Goal: Communication & Community: Answer question/provide support

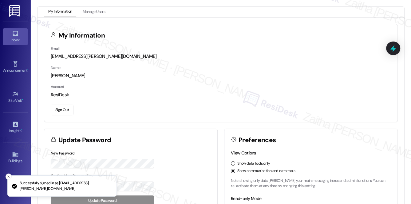
click at [12, 36] on icon at bounding box center [15, 33] width 7 height 7
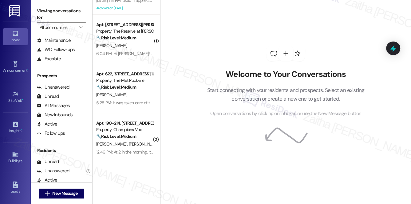
scroll to position [110, 0]
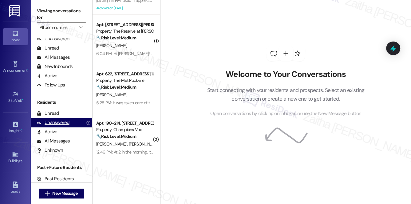
click at [60, 121] on div "Unanswered" at bounding box center [53, 122] width 33 height 6
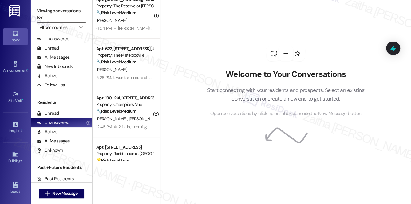
scroll to position [111, 0]
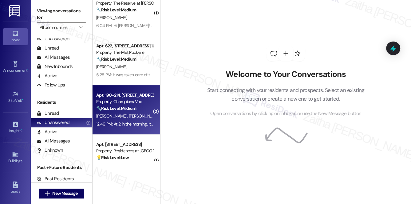
click at [135, 115] on div "[PERSON_NAME] [PERSON_NAME]" at bounding box center [125, 116] width 58 height 8
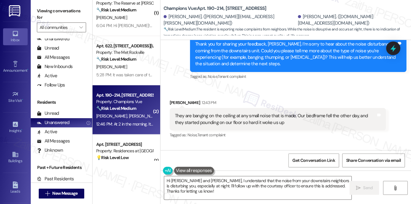
scroll to position [202, 0]
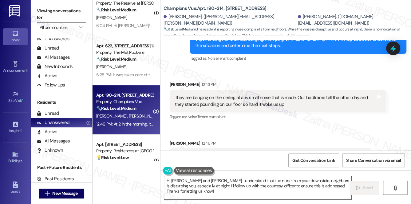
click at [167, 179] on textarea "Hi [PERSON_NAME] and [PERSON_NAME], I understand that the noise from your downs…" at bounding box center [257, 187] width 187 height 23
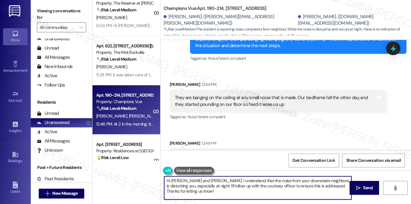
click at [168, 179] on textarea "Hi [PERSON_NAME] and [PERSON_NAME], I understand that the noise from your downs…" at bounding box center [257, 187] width 187 height 23
click at [254, 179] on textarea "Thank you for letting me know, [PERSON_NAME] and [PERSON_NAME], I understand th…" at bounding box center [257, 187] width 187 height 23
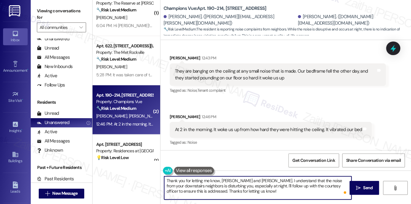
scroll to position [230, 0]
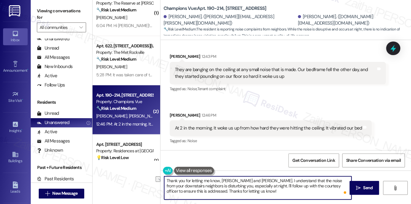
drag, startPoint x: 286, startPoint y: 186, endPoint x: 314, endPoint y: 184, distance: 28.7
click at [314, 184] on textarea "Thank you for letting me know, [PERSON_NAME] and [PERSON_NAME]. I understand th…" at bounding box center [257, 187] width 187 height 23
drag, startPoint x: 219, startPoint y: 194, endPoint x: 163, endPoint y: 193, distance: 55.9
click at [164, 193] on div "Thank you for letting me know, [PERSON_NAME] and [PERSON_NAME]. I understand th…" at bounding box center [258, 188] width 188 height 24
drag, startPoint x: 253, startPoint y: 179, endPoint x: 224, endPoint y: 179, distance: 29.8
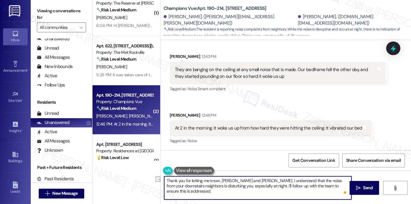
click at [224, 179] on textarea "Thank you for letting me know, [PERSON_NAME] and [PERSON_NAME]. I understand th…" at bounding box center [257, 187] width 187 height 23
click at [289, 194] on textarea "Thank you for letting me know, [PERSON_NAME] and [PERSON_NAME]. I understand th…" at bounding box center [257, 187] width 187 height 23
click at [347, 185] on textarea "Thank you for letting me know, [PERSON_NAME] and [PERSON_NAME]. I understand th…" at bounding box center [257, 187] width 187 height 23
paste textarea "Apt. 3147 ~ 1, [Zone 4] [STREET_ADDRESS]"
click at [219, 183] on textarea "Thank you for letting me know, [PERSON_NAME] and [PERSON_NAME]. I understand th…" at bounding box center [257, 187] width 187 height 23
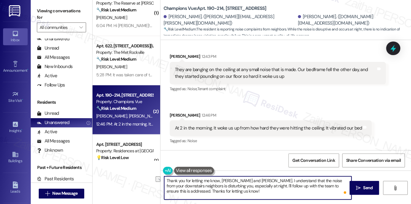
drag, startPoint x: 254, startPoint y: 180, endPoint x: 222, endPoint y: 177, distance: 32.1
click at [221, 177] on textarea "Thank you for letting me know, [PERSON_NAME] and [PERSON_NAME]. I understand th…" at bounding box center [257, 187] width 187 height 23
drag, startPoint x: 222, startPoint y: 180, endPoint x: 165, endPoint y: 179, distance: 57.1
click at [165, 179] on textarea "Thank you for letting me know, . I understand that the noise from your downstai…" at bounding box center [257, 187] width 187 height 23
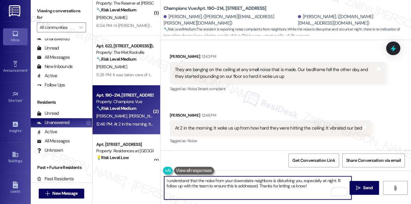
click at [335, 179] on textarea "I understand that the noise from your downstairs neighbors is disturbing you, e…" at bounding box center [257, 187] width 187 height 23
paste textarea "[PERSON_NAME] and [PERSON_NAME]"
drag, startPoint x: 165, startPoint y: 181, endPoint x: 345, endPoint y: 184, distance: 180.3
click at [348, 184] on textarea "I understand that the noise from your downstairs neighbors is disturbing you, e…" at bounding box center [257, 187] width 187 height 23
type textarea "I understand that the noise from your downstairs neighbors is disturbing you, e…"
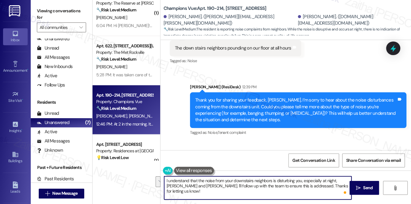
scroll to position [118, 0]
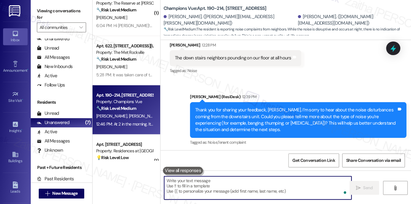
paste textarea "I understand that the noise from your downstairs neighbors has been disturbing …"
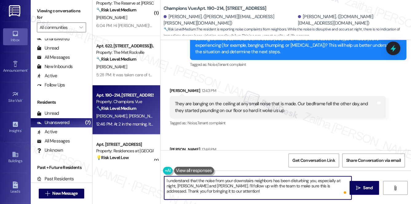
scroll to position [230, 0]
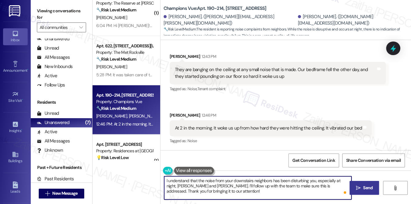
type textarea "I understand that the noise from your downstairs neighbors has been disturbing …"
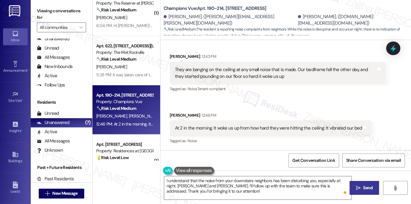
click at [368, 189] on span "Send" at bounding box center [368, 187] width 10 height 6
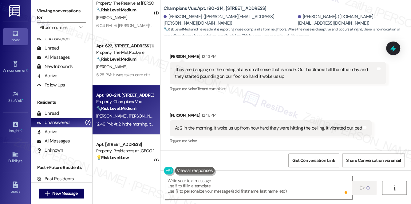
type textarea "Fetching suggested responses. Please feel free to read through the conversation…"
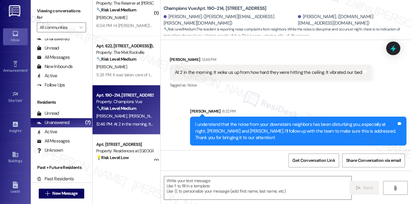
scroll to position [286, 0]
click at [390, 50] on icon at bounding box center [393, 48] width 10 height 10
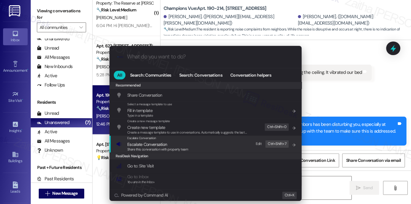
click at [145, 144] on span "Escalate Conversation" at bounding box center [147, 144] width 40 height 6
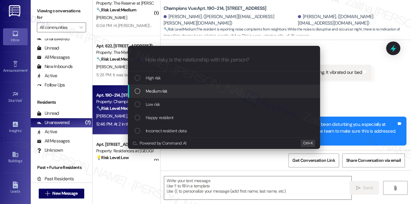
click at [157, 88] on span "Medium risk" at bounding box center [157, 91] width 22 height 7
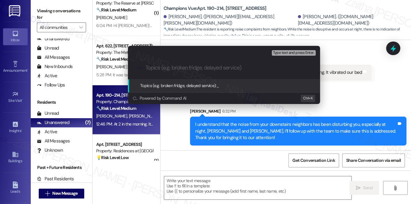
paste input "Noise Concern: Downstairs Neighbors"
type input "Noise Concern: Downstairs Neighbors"
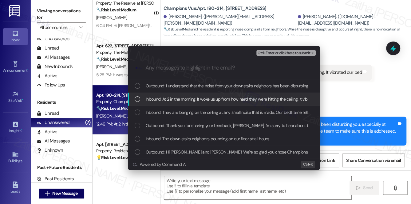
click at [207, 99] on span "Inbound: At 2 in the morning. It woke us up from how hard they were hitting the…" at bounding box center [239, 99] width 186 height 7
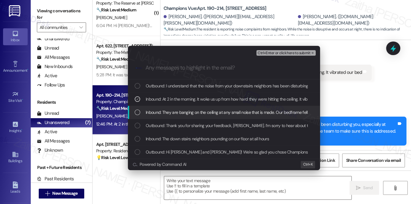
click at [210, 114] on span "Inbound: They are banging on the ceiling at any small noise that is made. Our b…" at bounding box center [294, 112] width 296 height 7
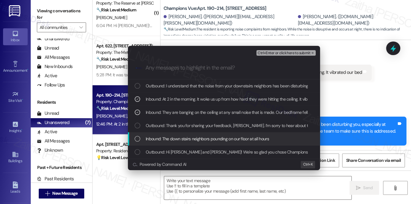
click at [216, 139] on span "Inbound: The down stairs neighbors pounding on our floor at all hours" at bounding box center [207, 138] width 123 height 7
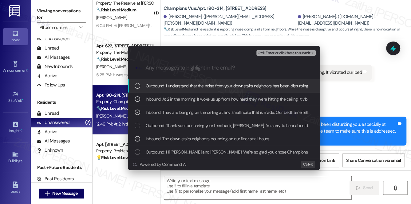
click at [280, 53] on span "Ctrl+Enter or click here to submit" at bounding box center [283, 53] width 53 height 4
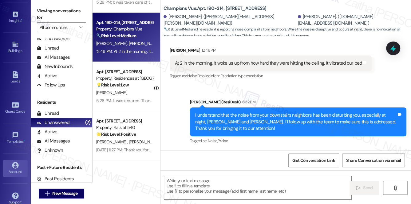
scroll to position [117, 0]
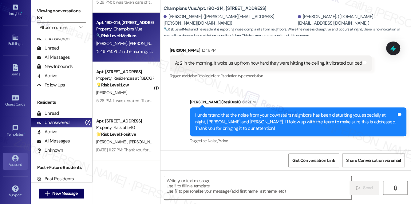
click at [11, 161] on div "Account" at bounding box center [15, 164] width 31 height 6
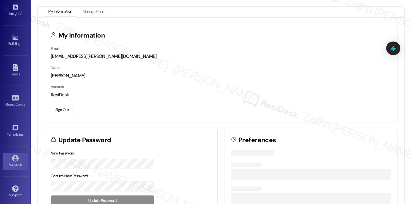
click at [58, 113] on button "Sign Out" at bounding box center [62, 109] width 23 height 11
